Goal: Check status

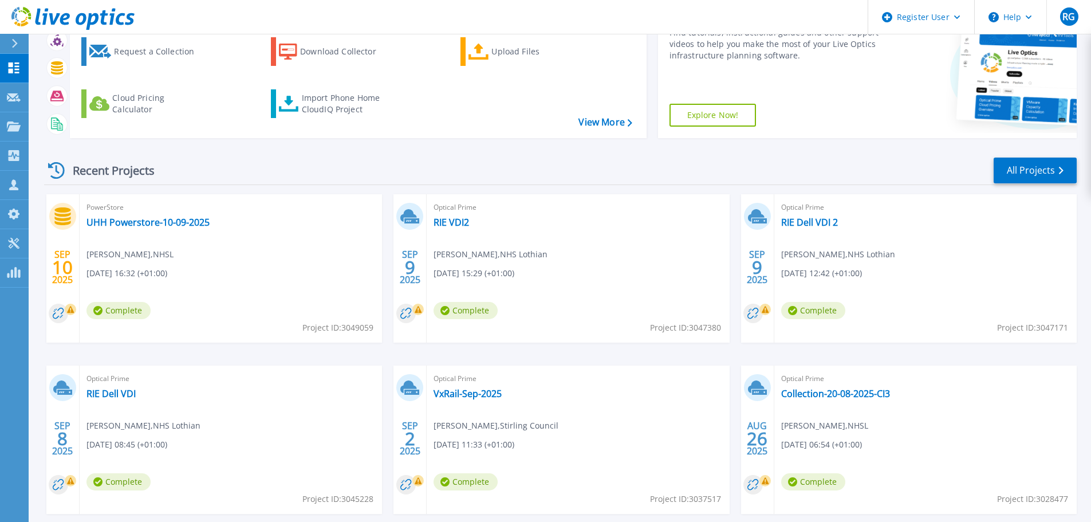
scroll to position [161, 0]
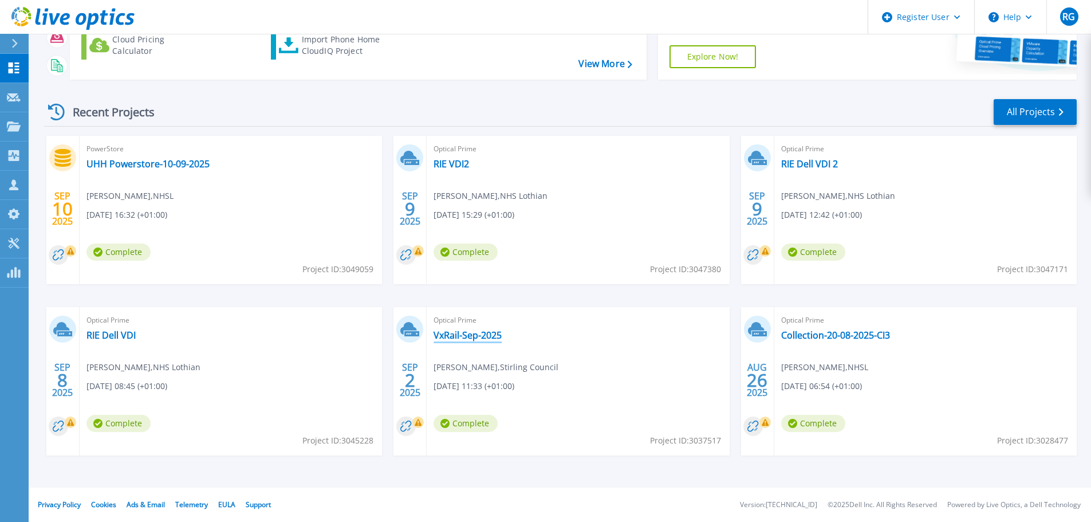
click at [491, 338] on link "VxRail-Sep-2025" at bounding box center [467, 334] width 68 height 11
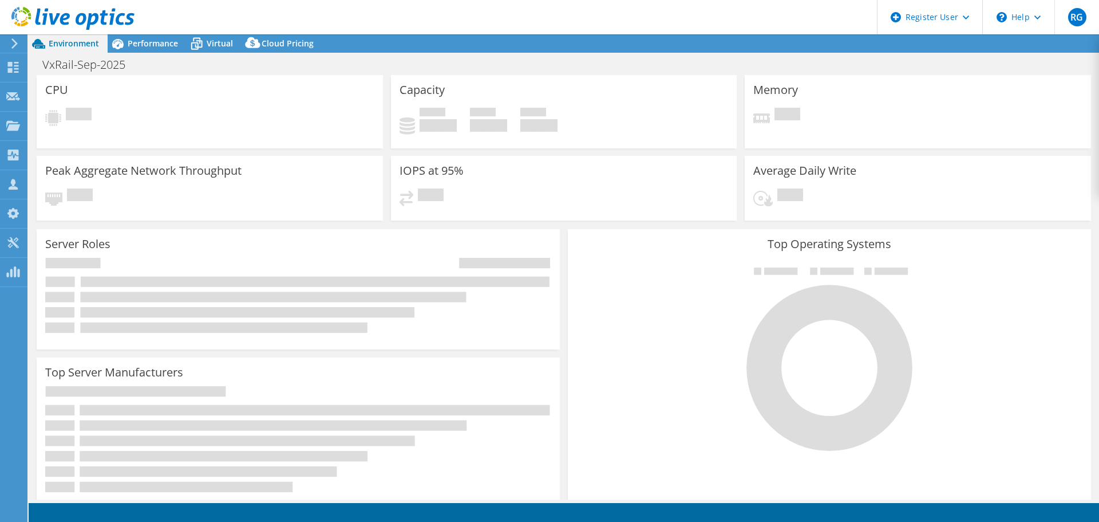
select select "USD"
select select "EULondon"
select select "GBP"
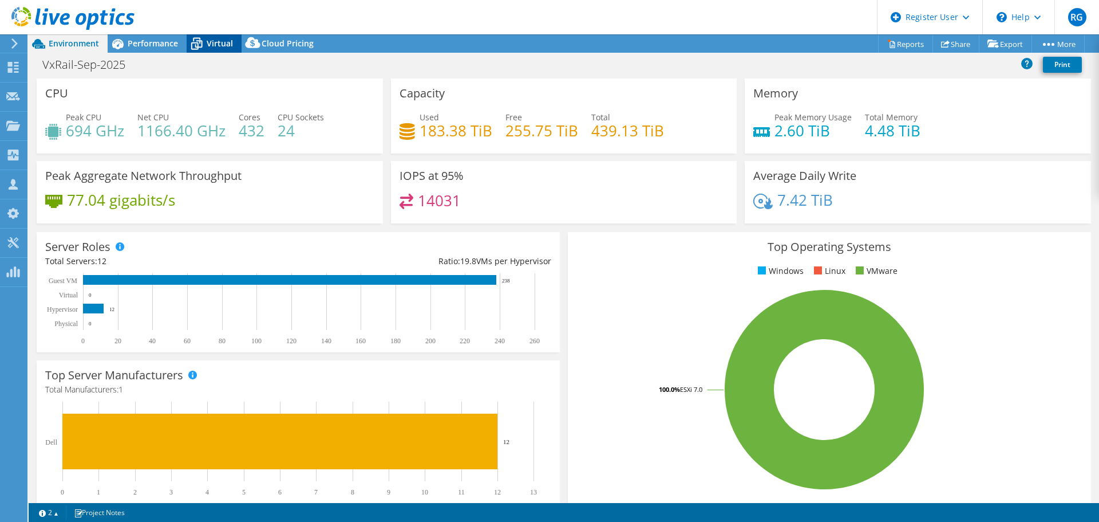
click at [214, 37] on div "Virtual" at bounding box center [214, 43] width 55 height 18
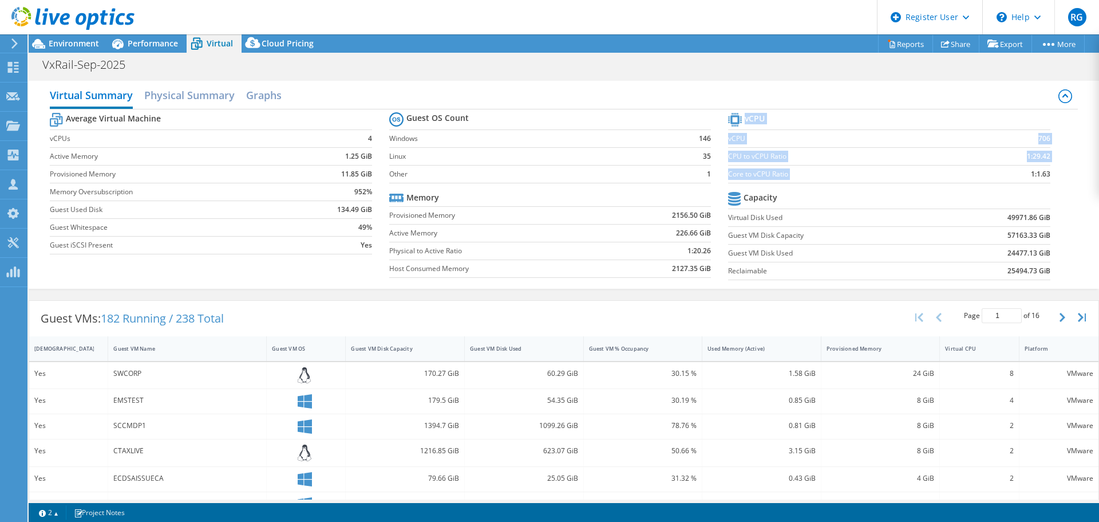
drag, startPoint x: 1017, startPoint y: 176, endPoint x: 1044, endPoint y: 175, distance: 26.4
click at [1044, 175] on section "vCPU vCPU 706 CPU to vCPU Ratio 1:29.42 Core to vCPU Ratio 1:1.63 Capacity Virt…" at bounding box center [897, 198] width 339 height 176
click at [83, 41] on span "Environment" at bounding box center [74, 43] width 50 height 11
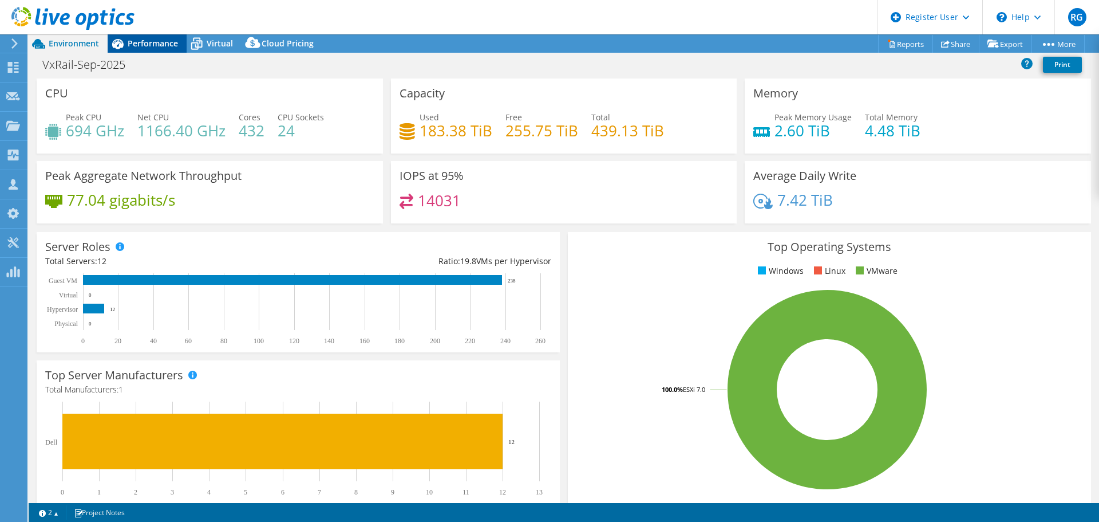
click at [143, 46] on span "Performance" at bounding box center [153, 43] width 50 height 11
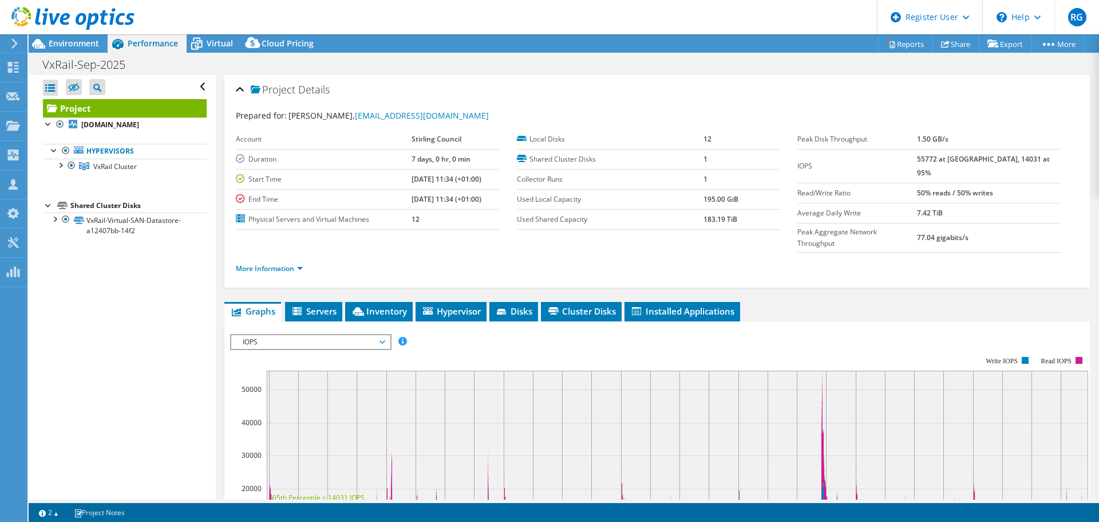
scroll to position [140, 0]
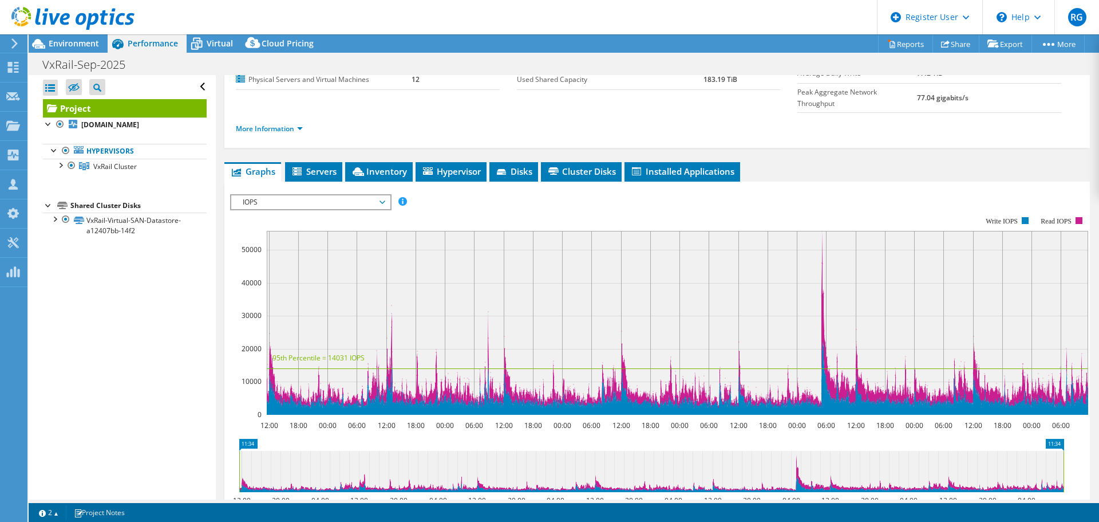
click at [342, 195] on span "IOPS" at bounding box center [310, 202] width 147 height 14
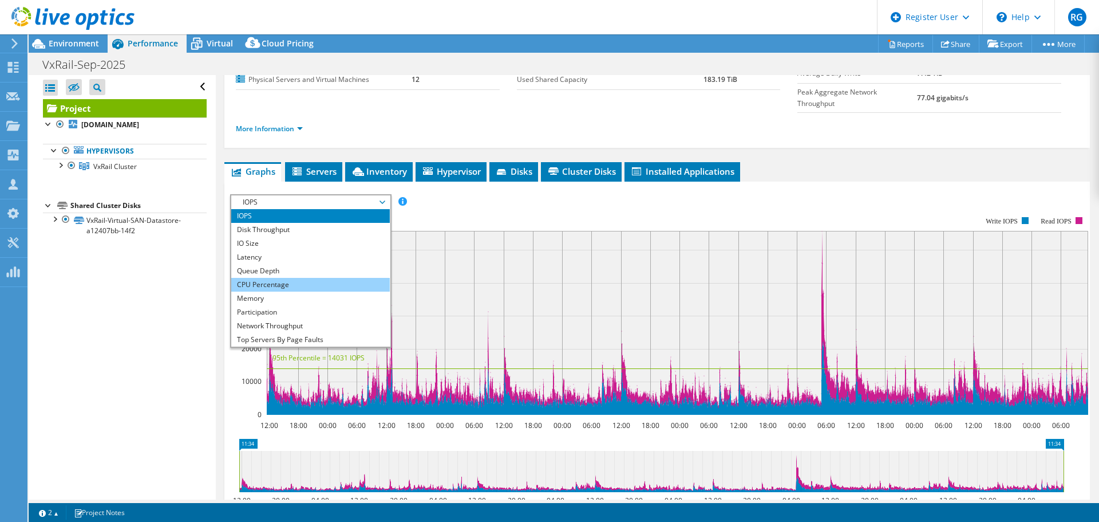
click at [297, 278] on li "CPU Percentage" at bounding box center [310, 285] width 159 height 14
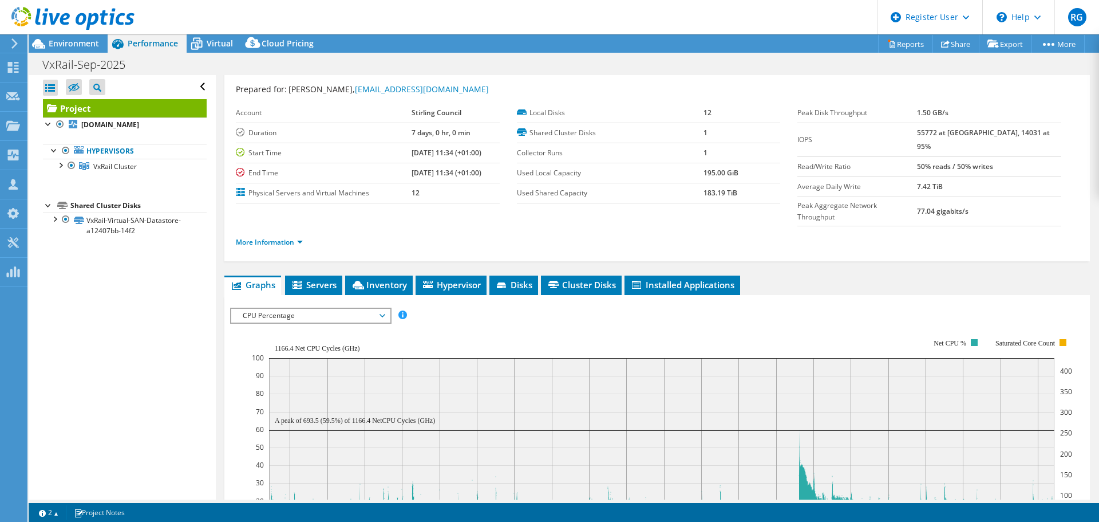
scroll to position [34, 0]
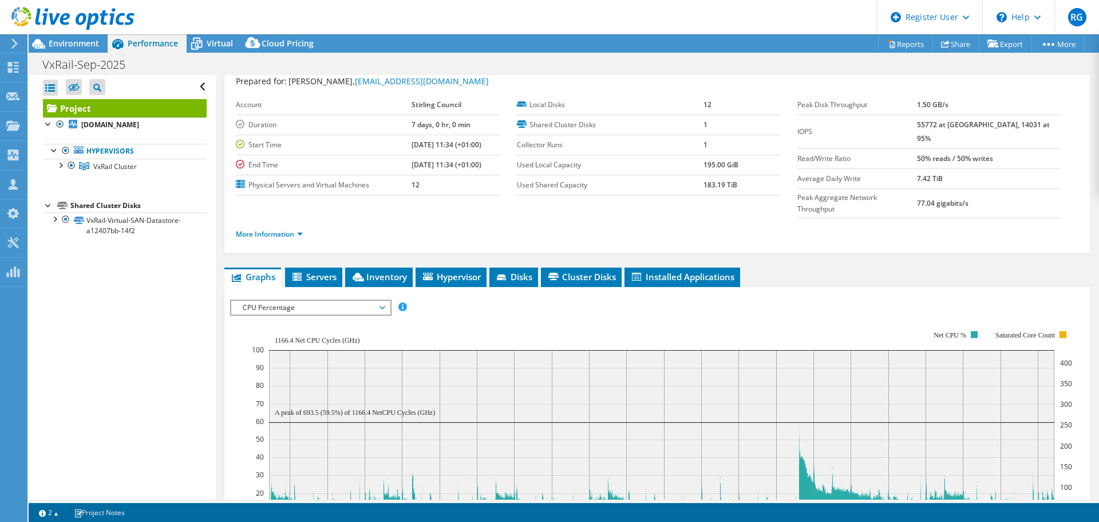
click at [306, 301] on span "CPU Percentage" at bounding box center [310, 308] width 147 height 14
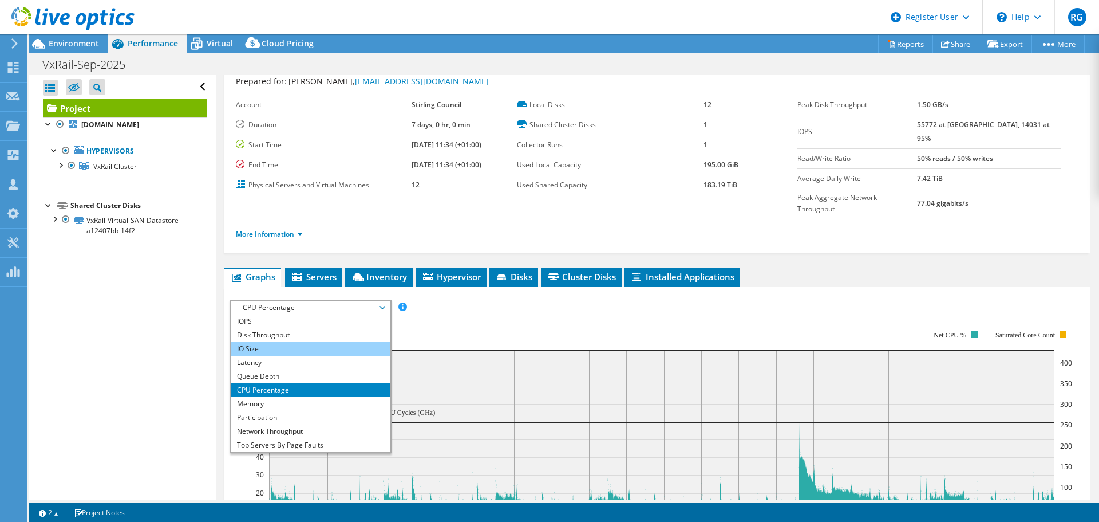
click at [271, 342] on li "IO Size" at bounding box center [310, 349] width 159 height 14
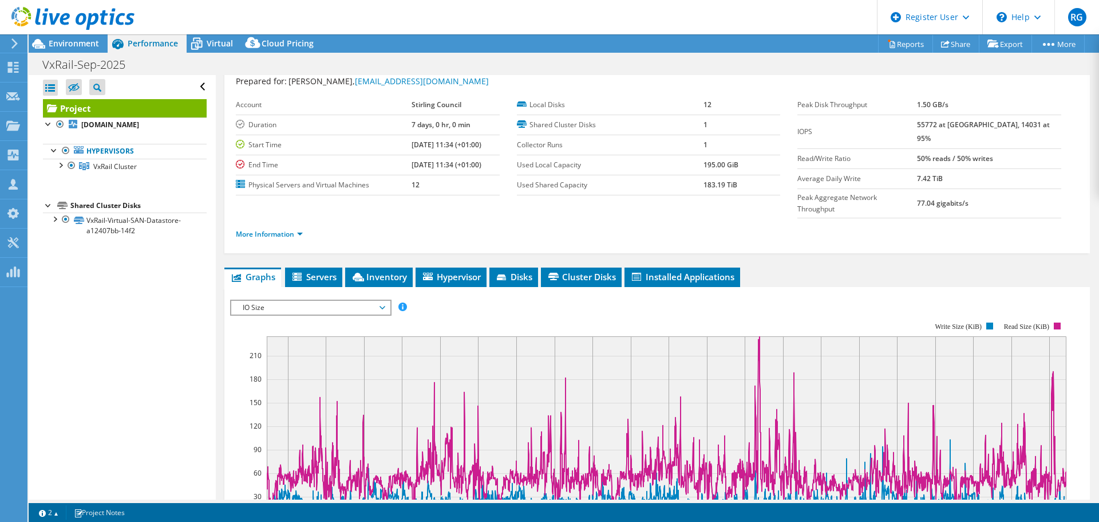
click at [284, 301] on span "IO Size" at bounding box center [310, 308] width 147 height 14
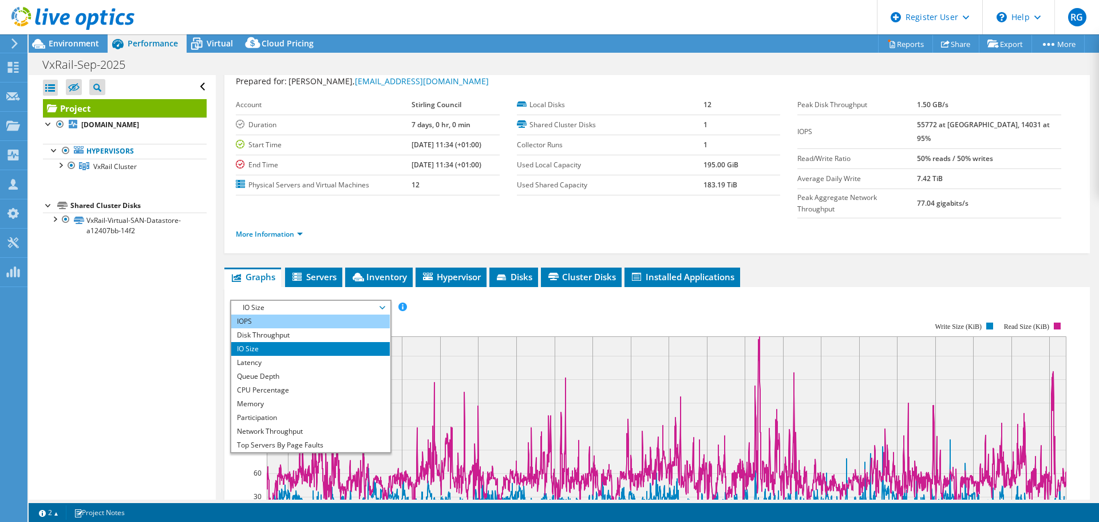
click at [279, 314] on li "IOPS" at bounding box center [310, 321] width 159 height 14
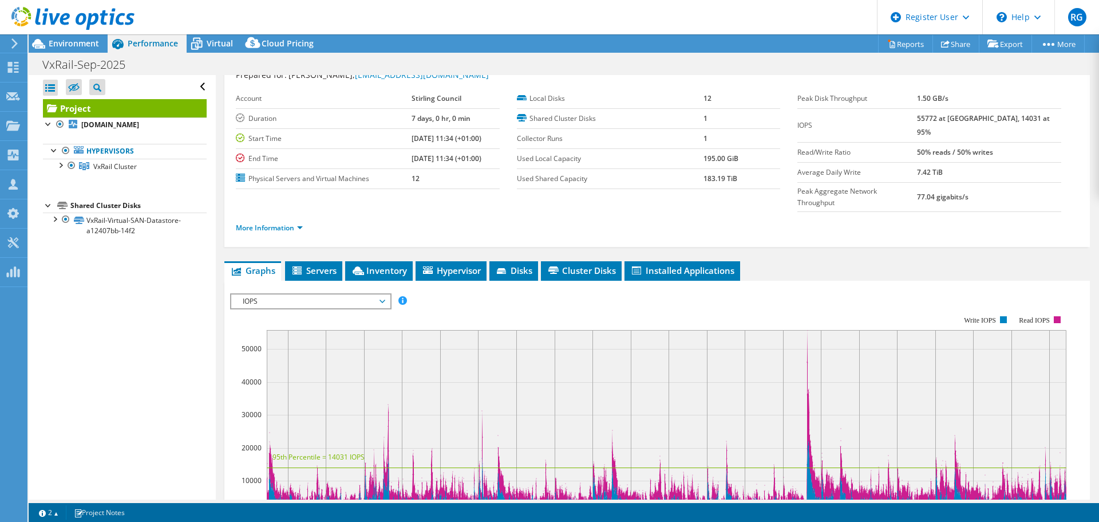
scroll to position [50, 0]
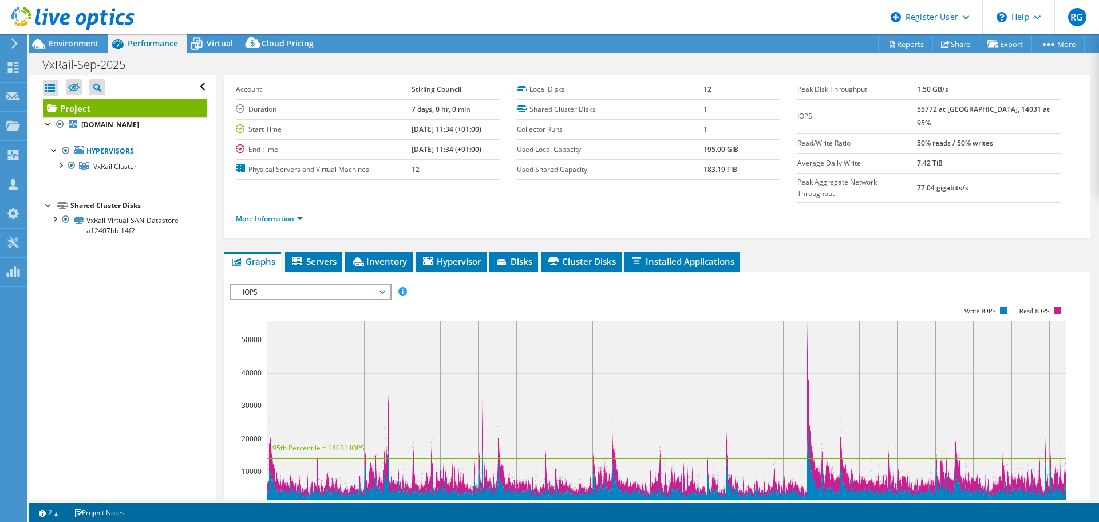
drag, startPoint x: 940, startPoint y: 110, endPoint x: 960, endPoint y: 110, distance: 20.0
click at [960, 110] on tr "IOPS 55772 at [GEOGRAPHIC_DATA], 14031 at 95%" at bounding box center [929, 116] width 264 height 34
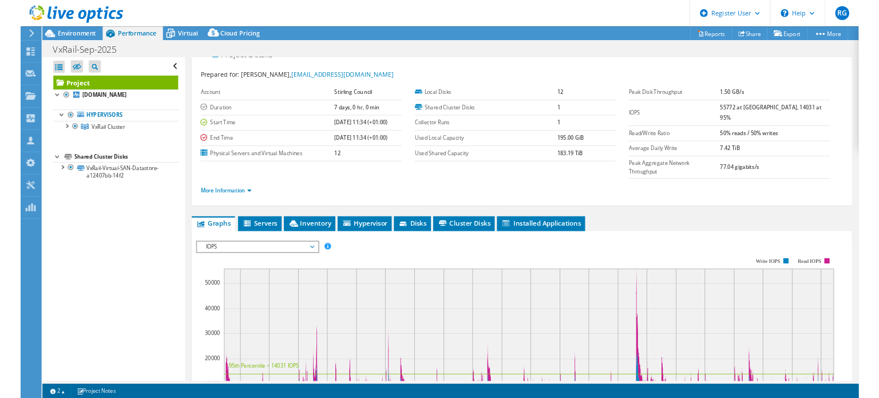
scroll to position [0, 0]
